Goal: Task Accomplishment & Management: Manage account settings

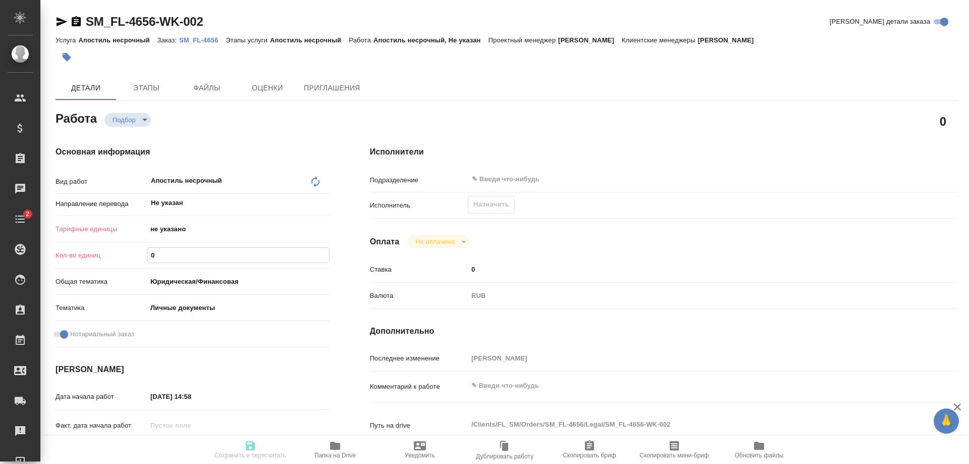
type textarea "x"
type input "3"
